Goal: Find contact information: Obtain details needed to contact an individual or organization

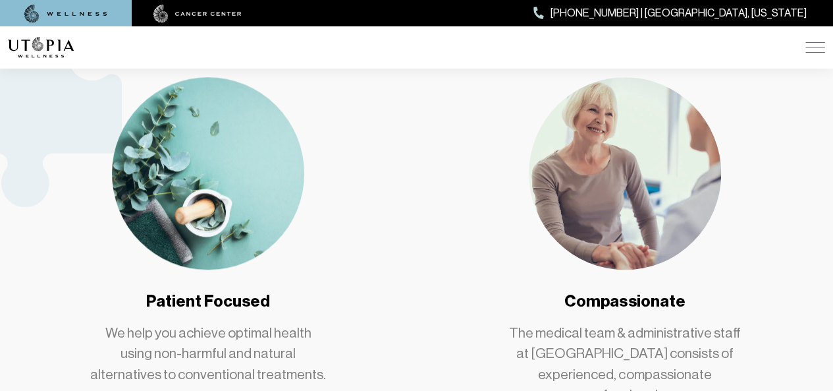
scroll to position [659, 0]
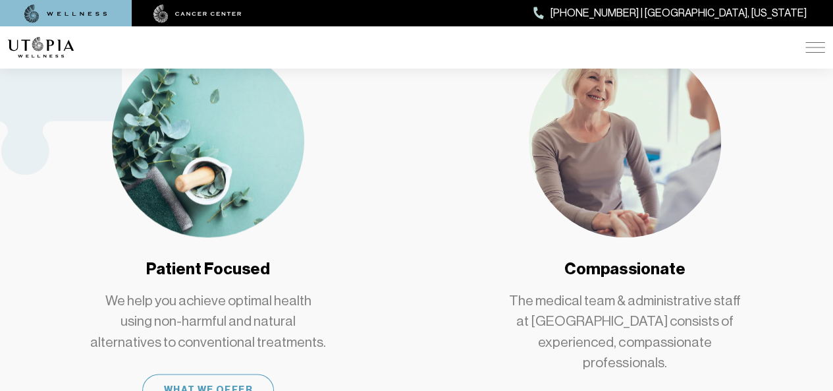
click at [812, 51] on img at bounding box center [816, 47] width 20 height 11
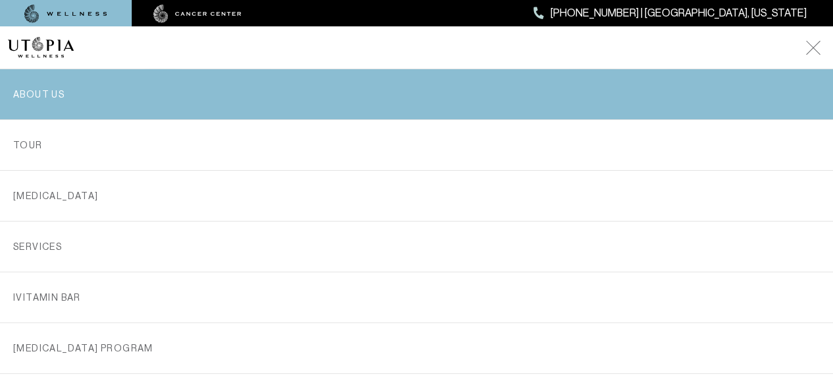
click at [41, 97] on link "ABOUT US" at bounding box center [416, 94] width 807 height 50
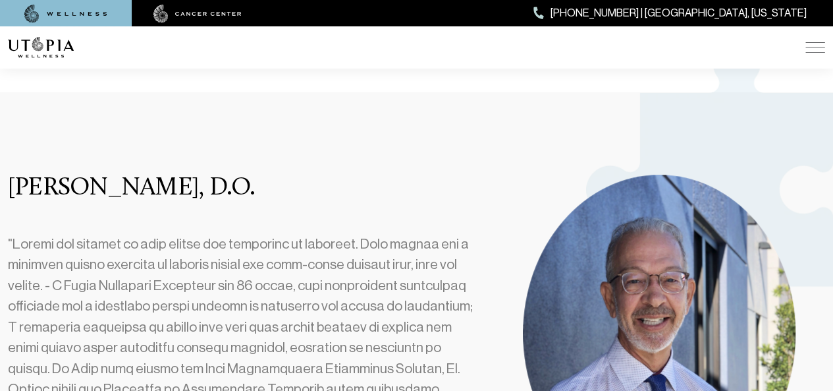
scroll to position [263, 0]
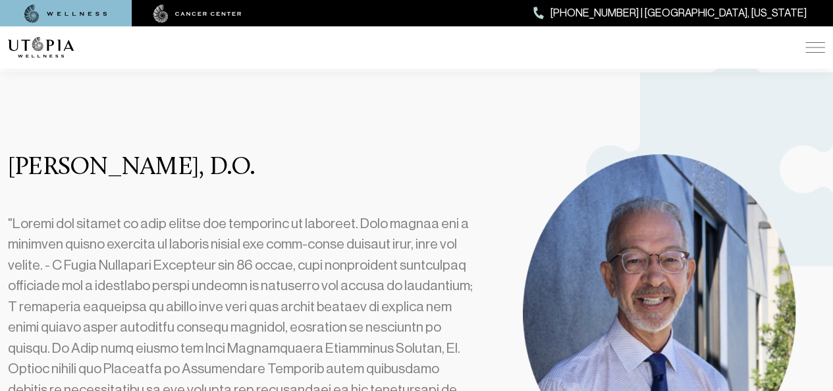
copy h3 "[PERSON_NAME]"
drag, startPoint x: 224, startPoint y: 169, endPoint x: 12, endPoint y: 165, distance: 212.1
click at [12, 165] on h3 "[PERSON_NAME], D.O." at bounding box center [243, 168] width 470 height 28
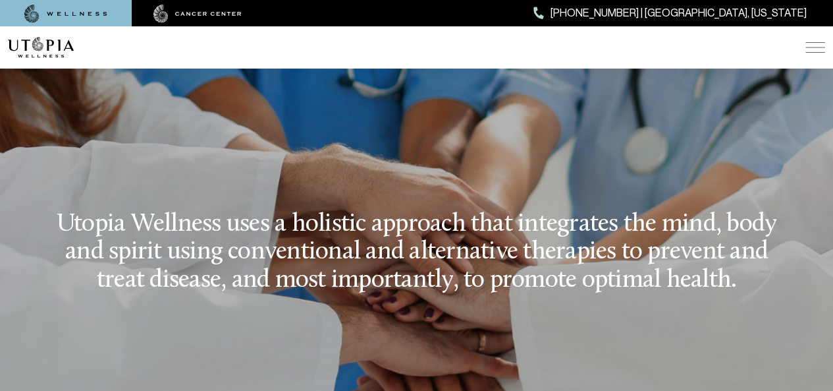
scroll to position [1449, 0]
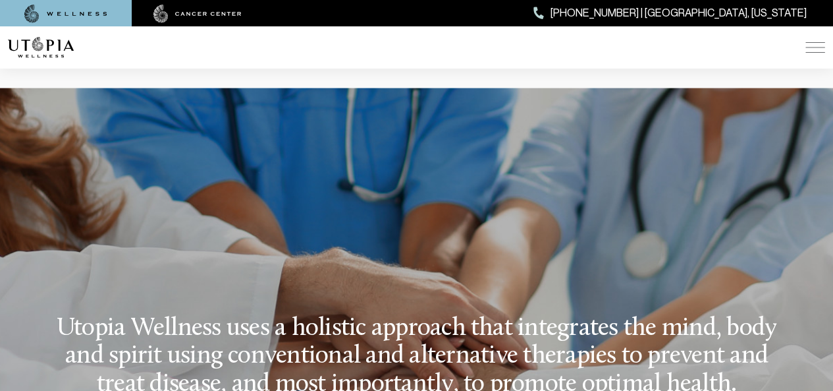
click at [814, 51] on img at bounding box center [816, 47] width 20 height 11
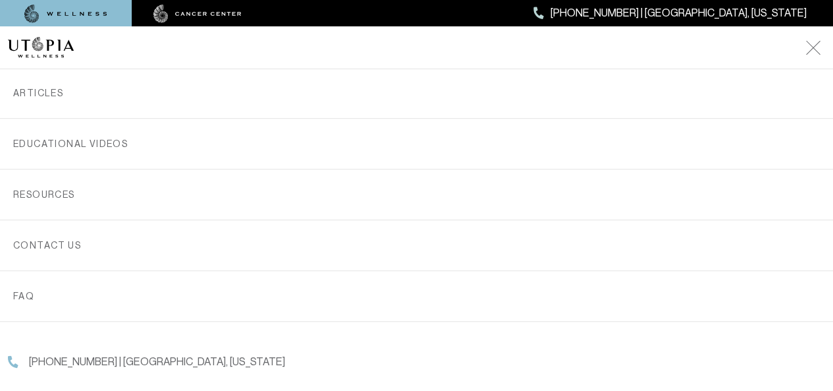
scroll to position [461, 0]
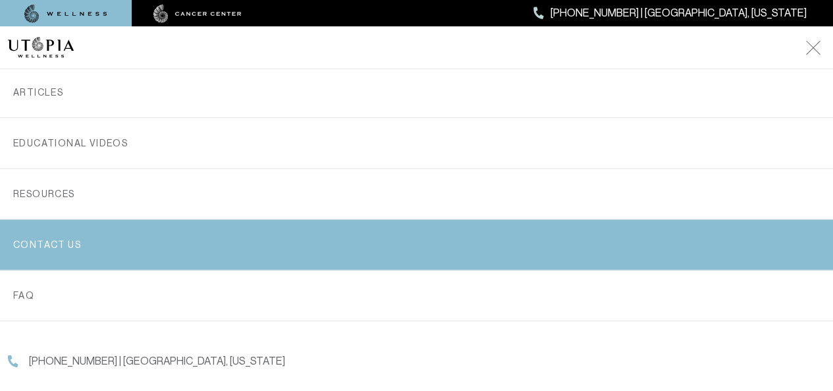
click at [36, 245] on link "Contact us" at bounding box center [416, 244] width 807 height 50
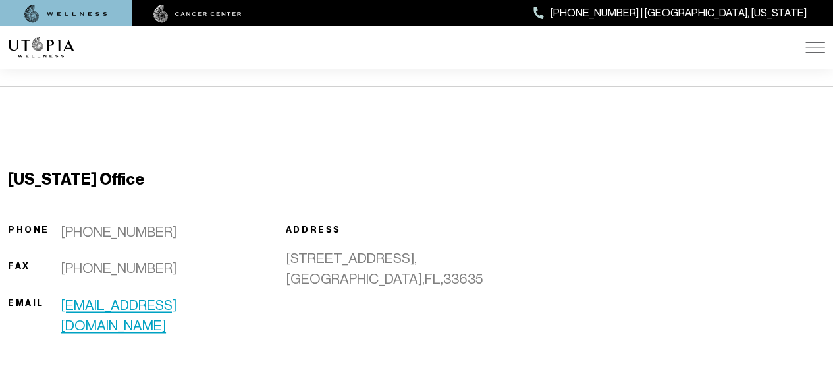
scroll to position [922, 0]
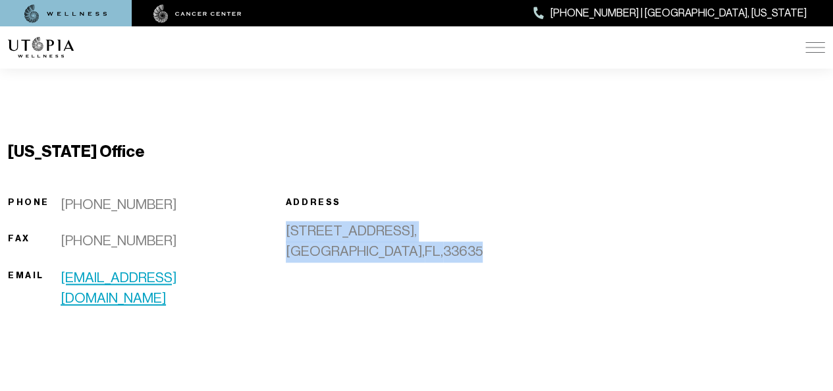
copy div "[STREET_ADDRESS]"
drag, startPoint x: 281, startPoint y: 230, endPoint x: 406, endPoint y: 271, distance: 132.3
click at [406, 271] on div "Address [STREET_ADDRESS]" at bounding box center [417, 259] width 278 height 130
